Goal: Transaction & Acquisition: Purchase product/service

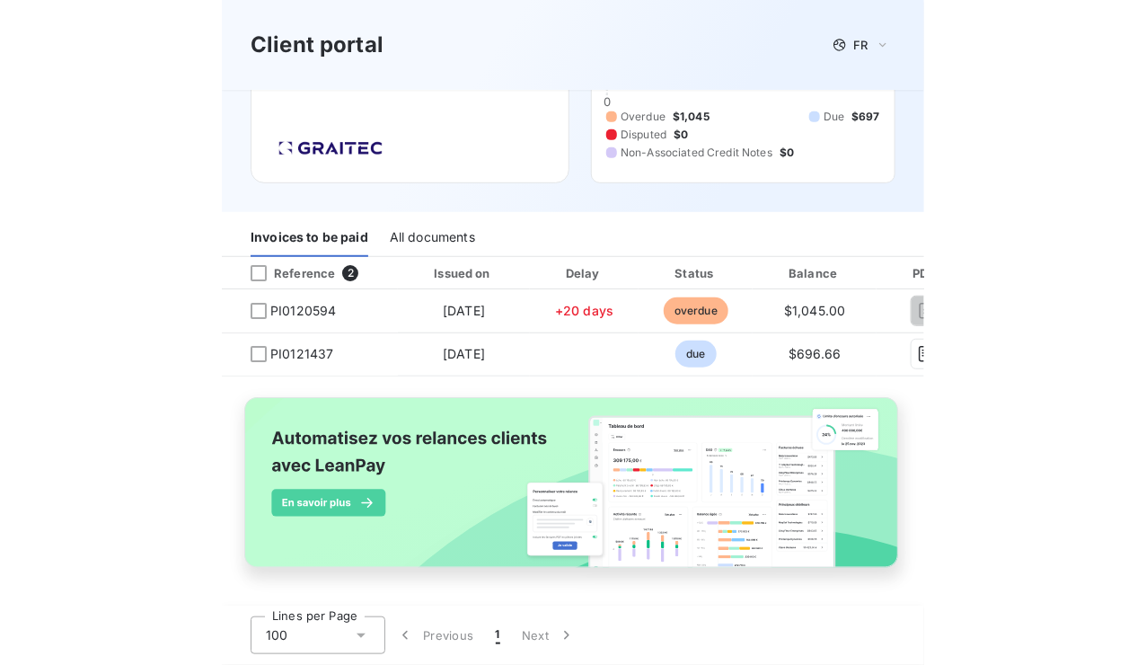
scroll to position [113, 0]
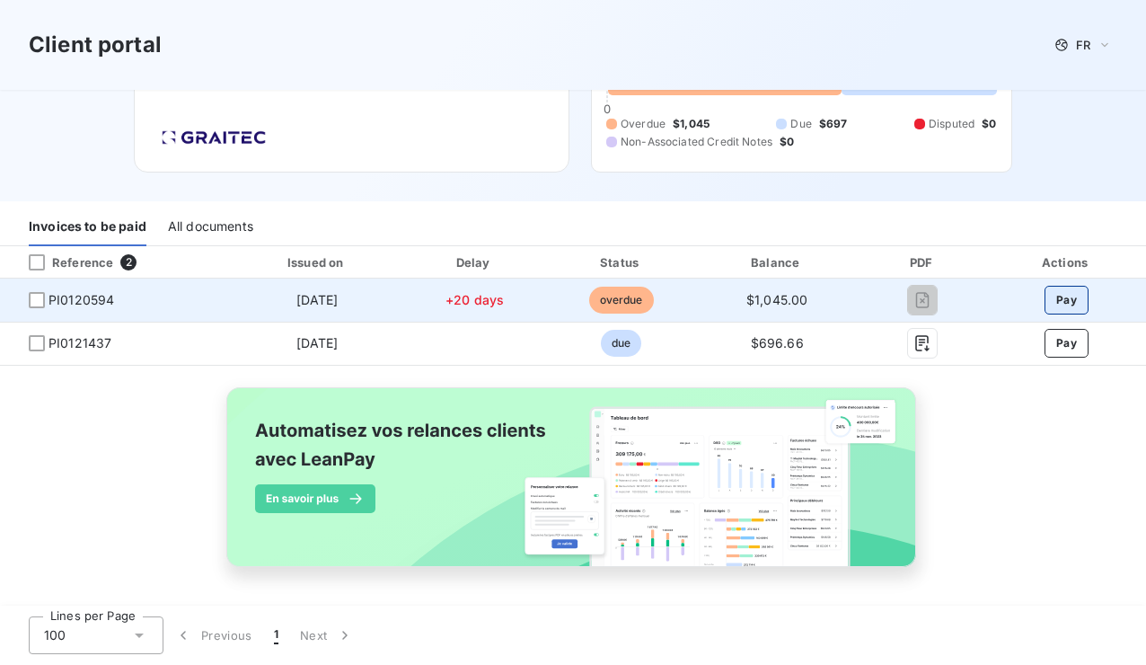
click at [696, 298] on button "Pay" at bounding box center [1067, 300] width 44 height 29
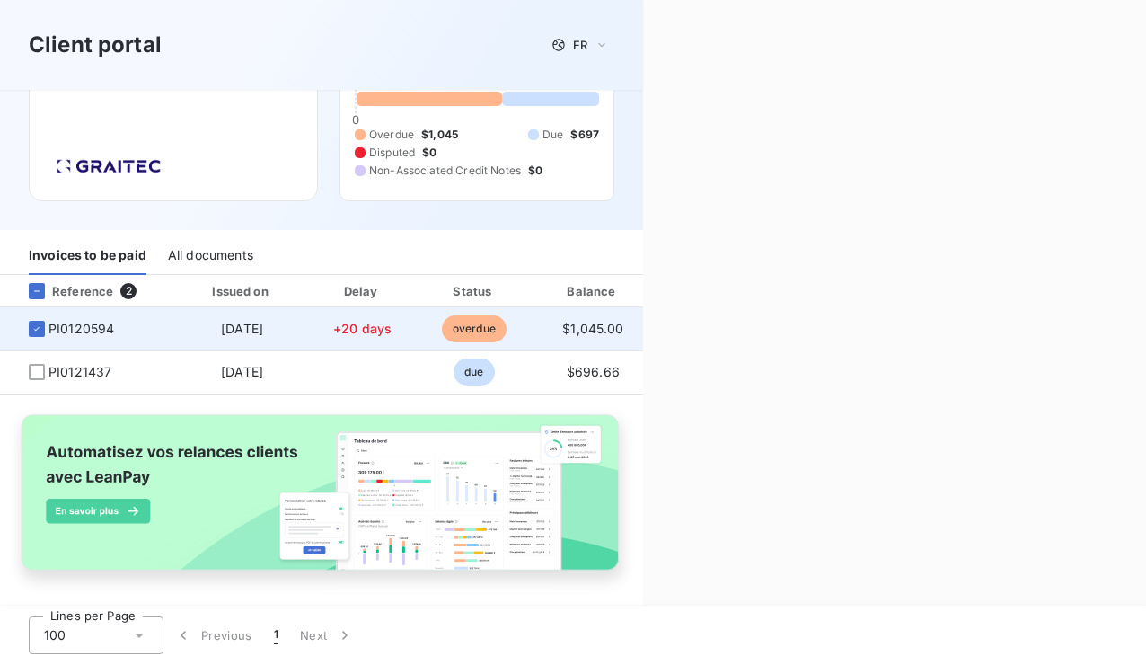
scroll to position [104, 0]
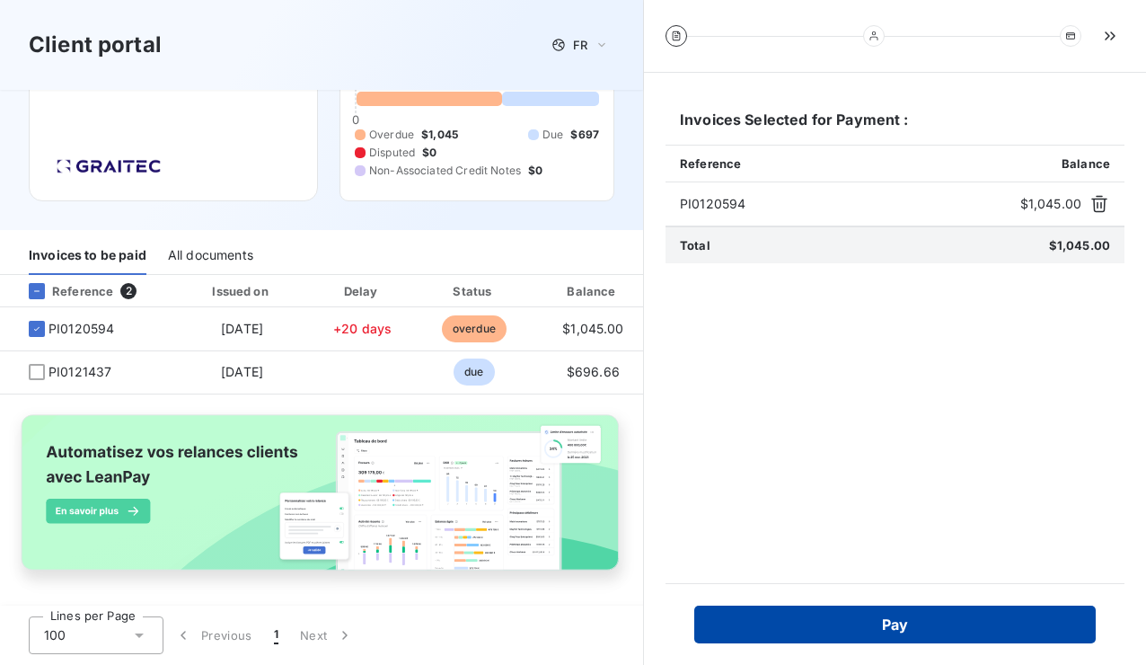
click at [696, 630] on button "Pay" at bounding box center [895, 624] width 402 height 38
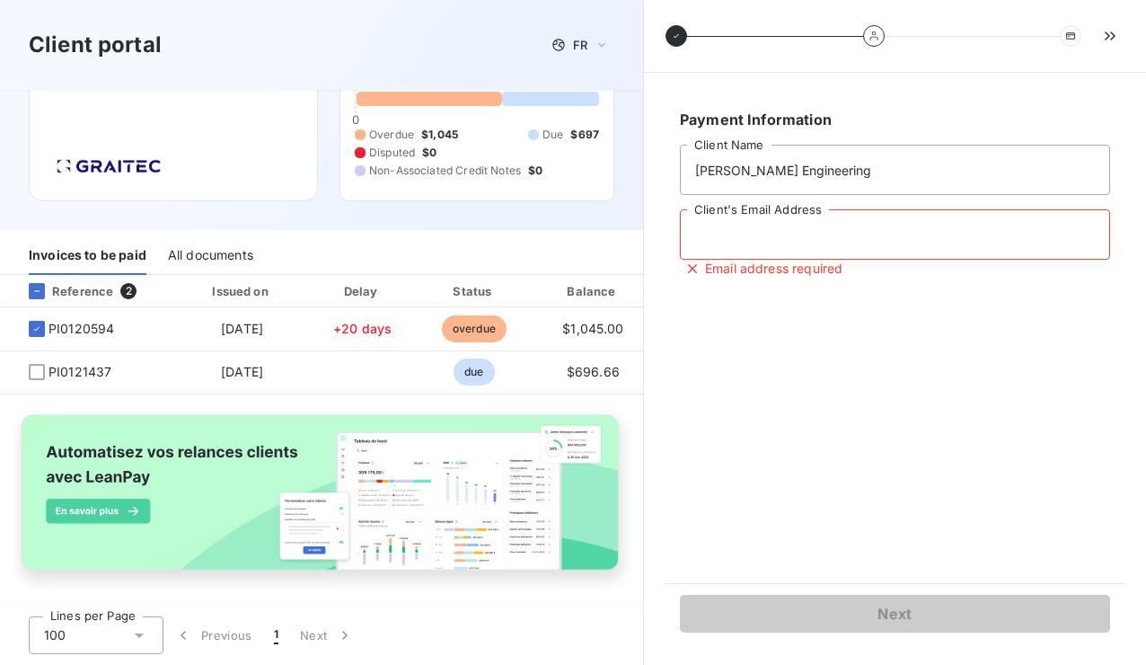
click at [696, 243] on input "Client's Email Address" at bounding box center [895, 234] width 430 height 50
click at [357, 52] on div "Client portal FR" at bounding box center [322, 45] width 586 height 32
click at [342, 46] on div "Client portal FR" at bounding box center [322, 45] width 586 height 32
